Goal: Information Seeking & Learning: Learn about a topic

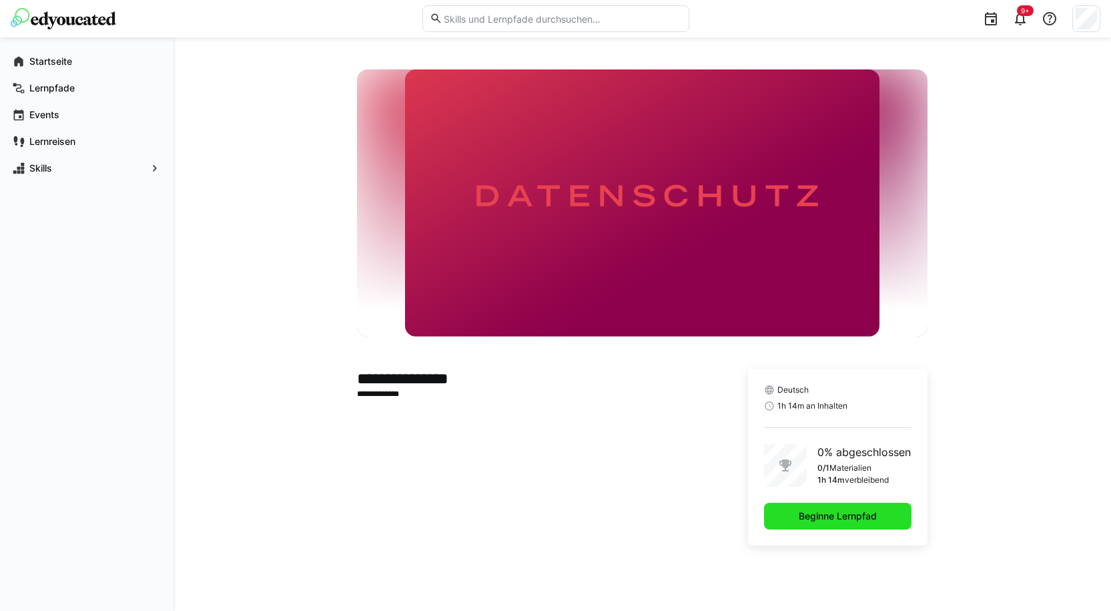
click at [787, 506] on span "Beginne Lernpfad" at bounding box center [837, 516] width 147 height 27
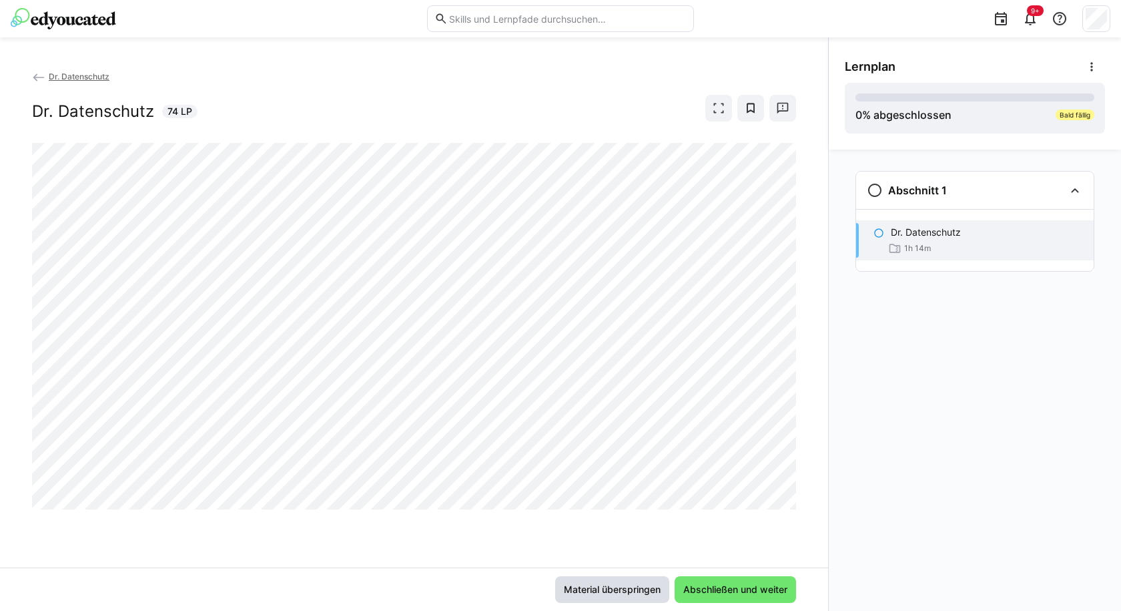
click at [639, 579] on span "Material überspringen" at bounding box center [612, 589] width 114 height 27
click at [729, 113] on span at bounding box center [718, 108] width 27 height 27
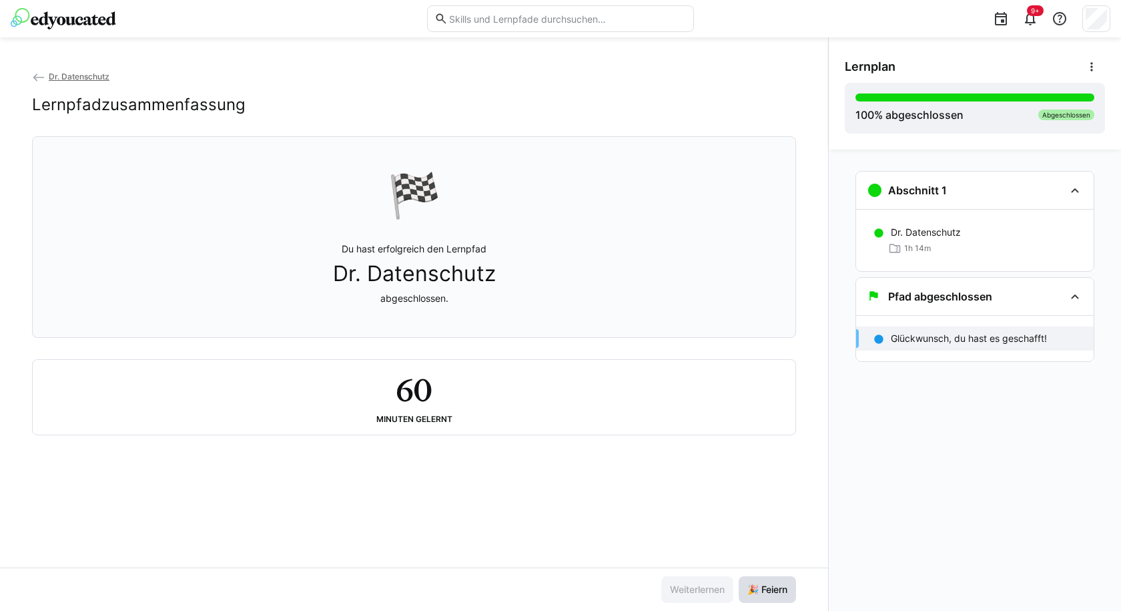
click at [769, 587] on span "🎉 Feiern" at bounding box center [767, 589] width 44 height 13
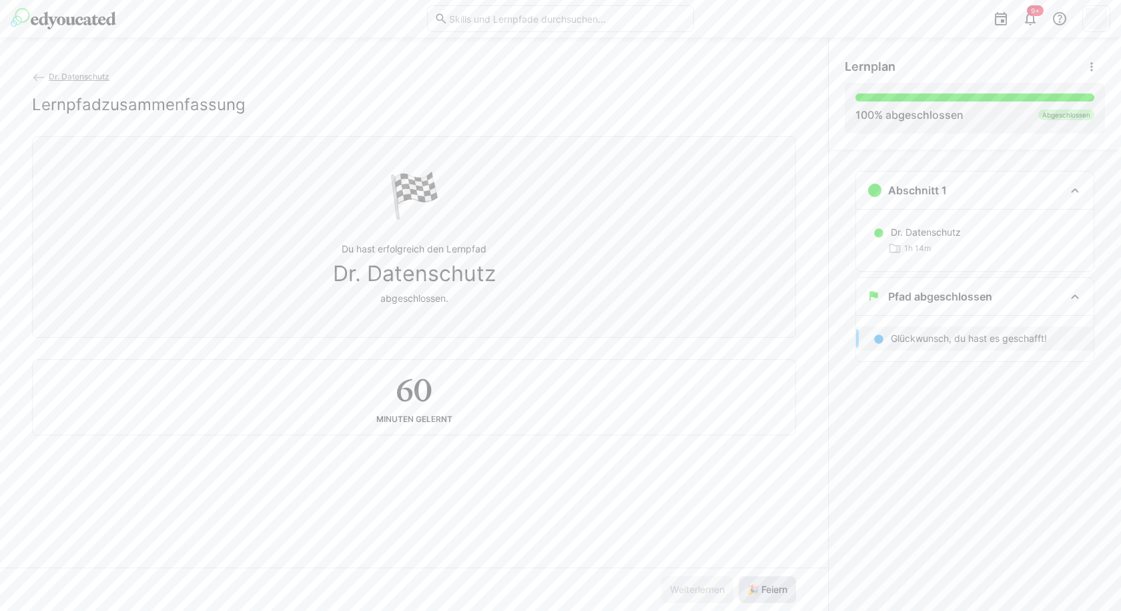
click at [776, 587] on span "🎉 Feiern" at bounding box center [767, 589] width 44 height 13
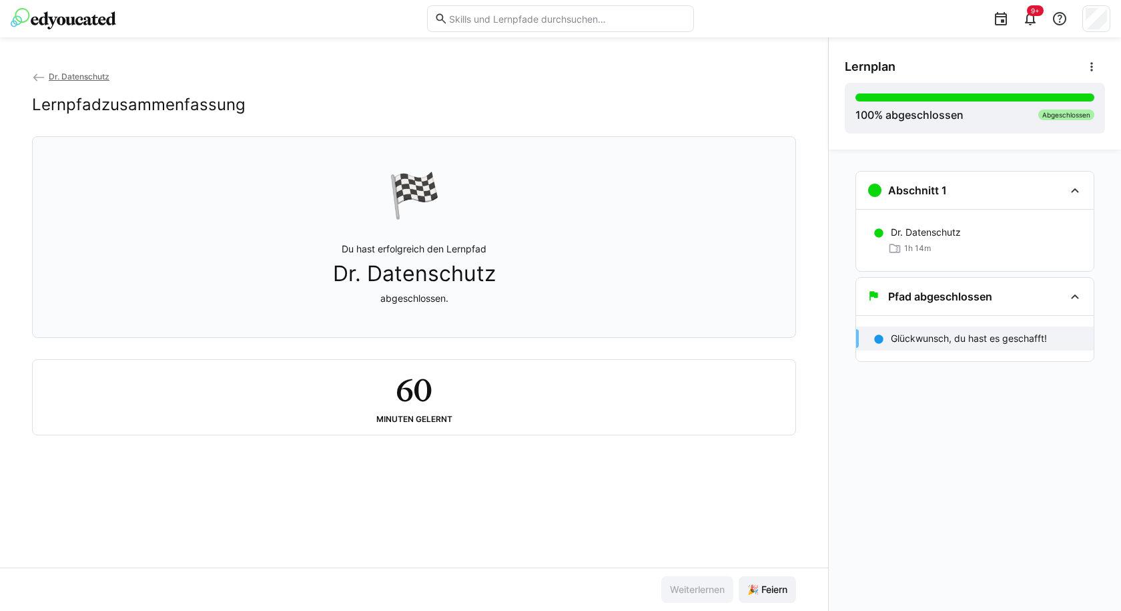
click at [115, 29] on img at bounding box center [63, 18] width 105 height 21
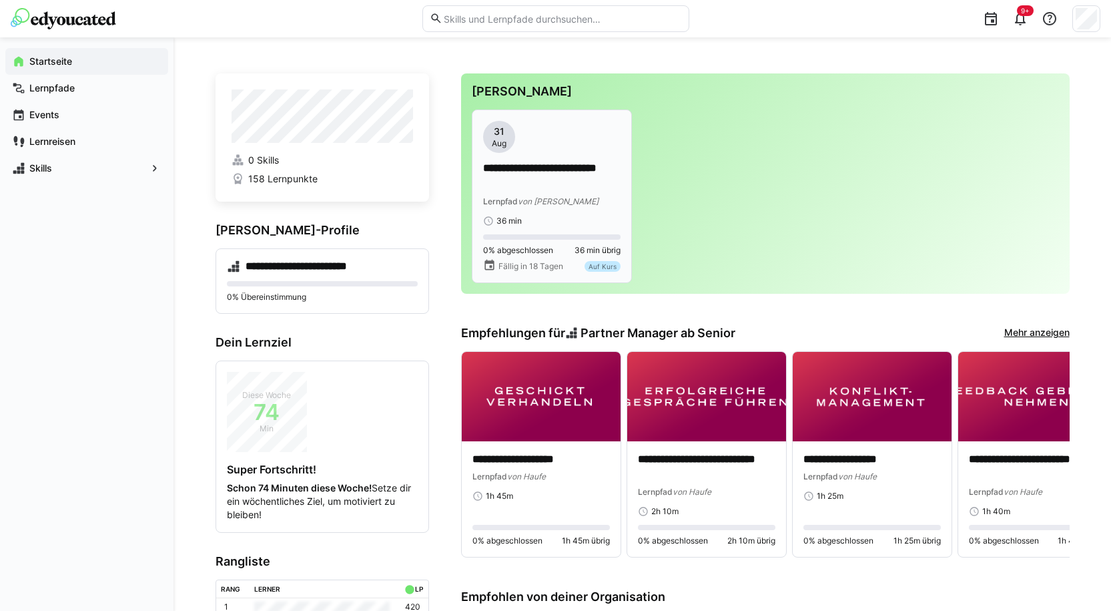
click at [563, 182] on p "**********" at bounding box center [551, 176] width 137 height 31
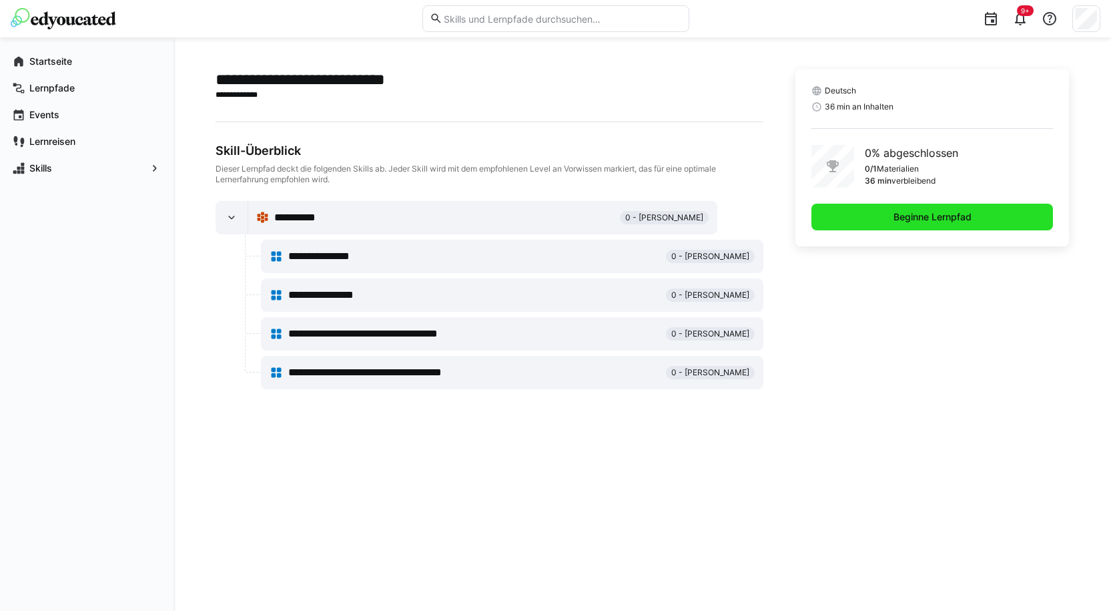
click at [1020, 216] on span "Beginne Lernpfad" at bounding box center [933, 217] width 242 height 27
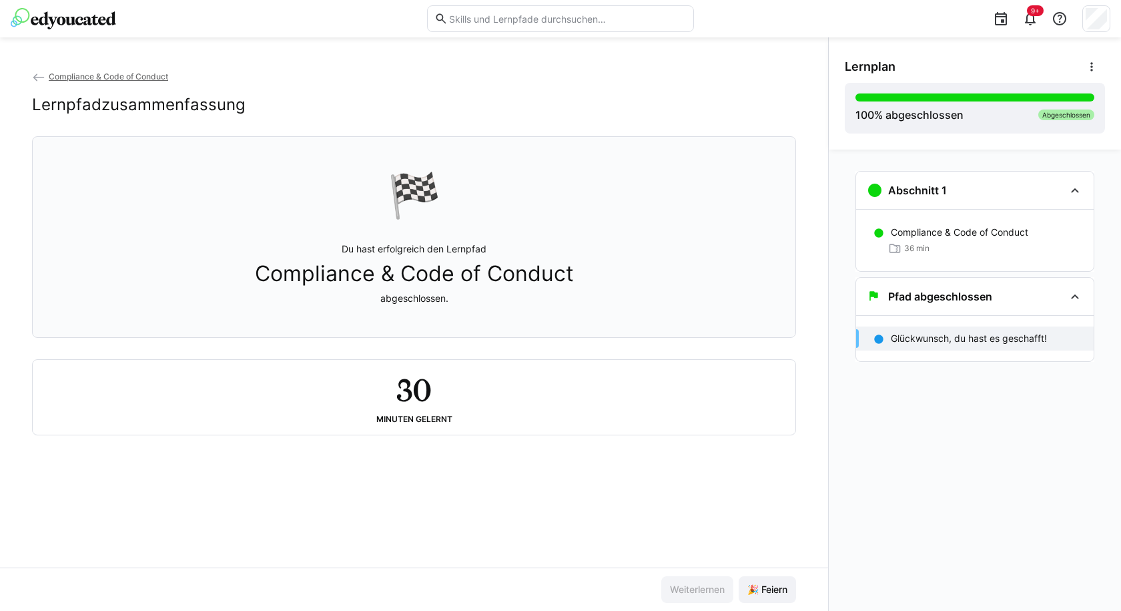
click at [111, 26] on img at bounding box center [63, 18] width 105 height 21
